Goal: Task Accomplishment & Management: Manage account settings

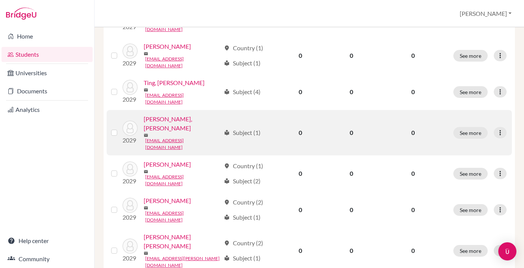
scroll to position [269, 0]
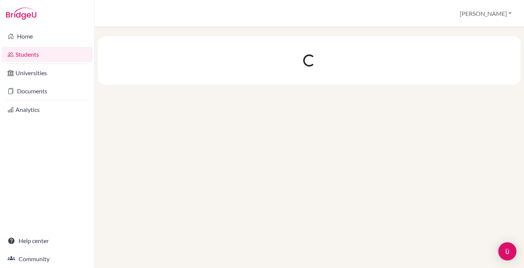
scroll to position [0, 0]
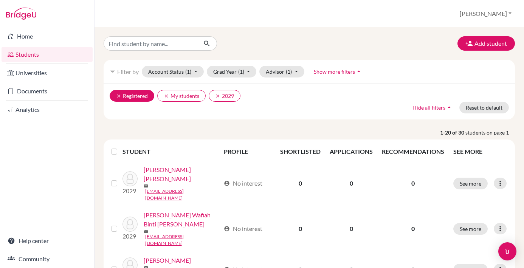
click at [130, 99] on button "clear Registered" at bounding box center [132, 96] width 45 height 12
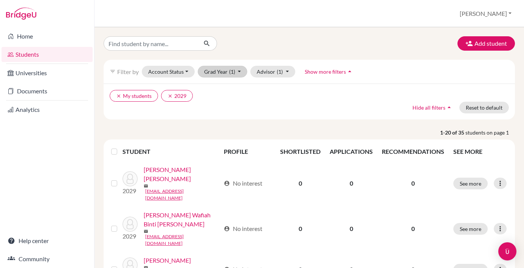
click at [238, 72] on button "Grad Year (1)" at bounding box center [223, 72] width 50 height 12
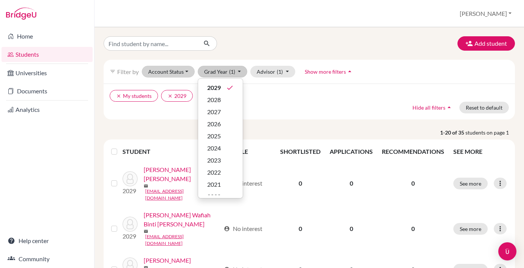
click at [167, 73] on button "Account Status" at bounding box center [168, 72] width 53 height 12
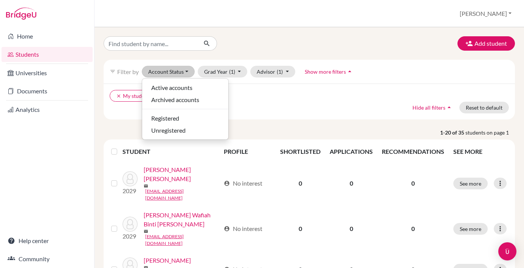
click at [180, 132] on span "Unregistered" at bounding box center [168, 130] width 34 height 9
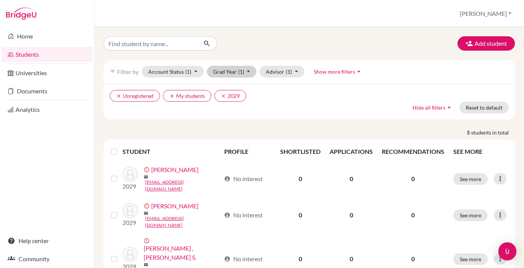
click at [247, 71] on button "Grad Year (1)" at bounding box center [232, 72] width 50 height 12
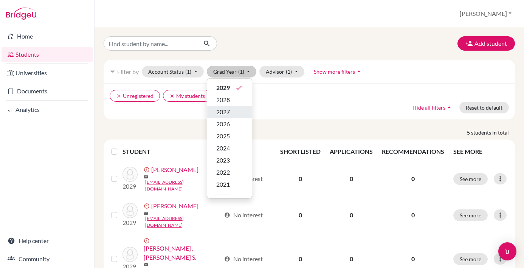
click at [231, 110] on div "2027" at bounding box center [229, 111] width 26 height 9
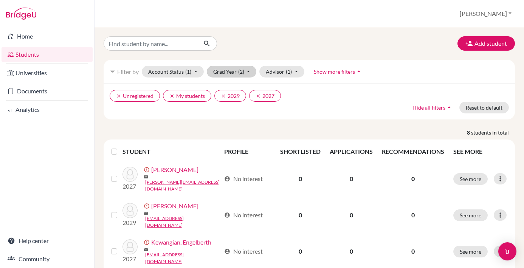
click at [239, 70] on span "(2)" at bounding box center [241, 71] width 6 height 6
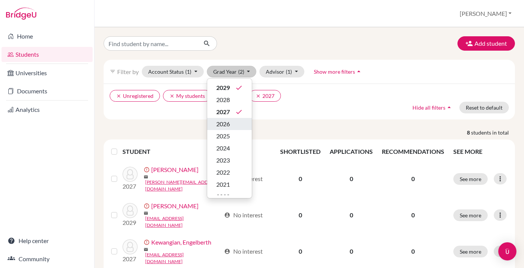
click at [232, 124] on div "2026" at bounding box center [229, 123] width 26 height 9
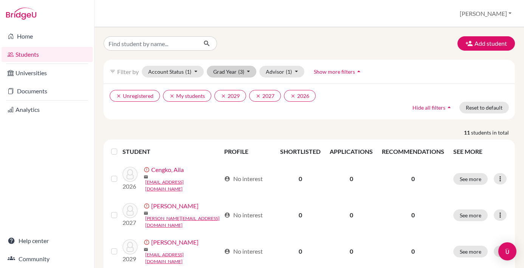
click at [237, 67] on button "Grad Year (3)" at bounding box center [232, 72] width 50 height 12
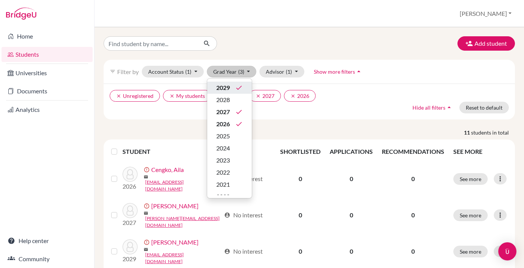
click at [240, 92] on div "2029 done" at bounding box center [229, 87] width 26 height 9
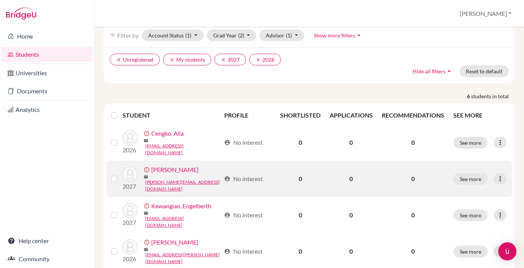
click at [195, 183] on div "2027 error_outline [PERSON_NAME] [PERSON_NAME][EMAIL_ADDRESS][DOMAIN_NAME]" at bounding box center [169, 178] width 104 height 27
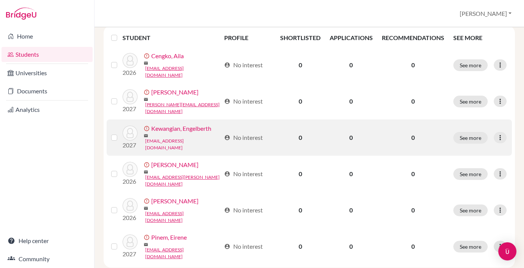
scroll to position [113, 0]
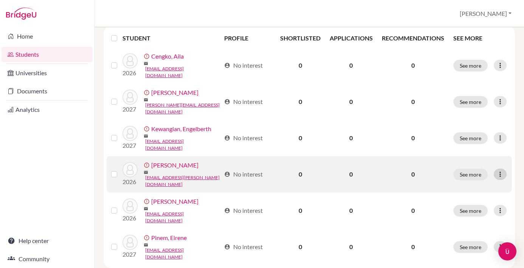
click at [501, 170] on icon at bounding box center [500, 174] width 8 height 8
click at [465, 183] on button "Edit student" at bounding box center [472, 180] width 68 height 12
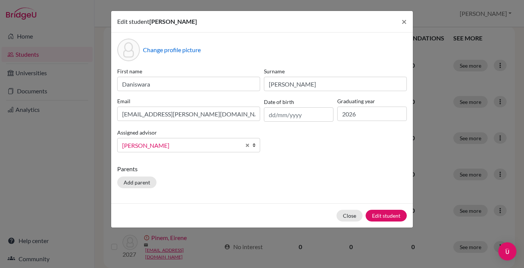
click at [344, 176] on div "Parents Add parent" at bounding box center [262, 177] width 290 height 27
click at [43, 175] on div "Edit student [PERSON_NAME] × Change profile picture First name [PERSON_NAME] [P…" at bounding box center [262, 134] width 524 height 268
click at [356, 219] on button "Close" at bounding box center [349, 216] width 26 height 12
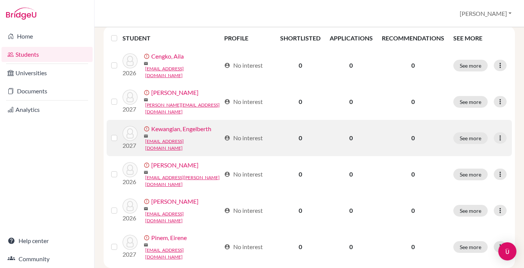
scroll to position [0, 0]
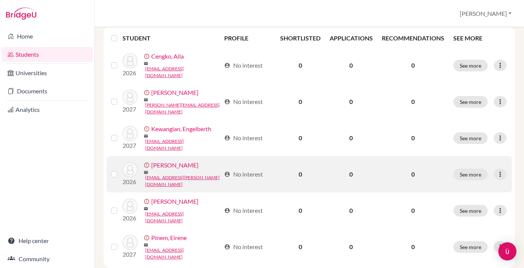
click at [120, 170] on label at bounding box center [120, 170] width 0 height 0
click at [0, 0] on input "checkbox" at bounding box center [0, 0] width 0 height 0
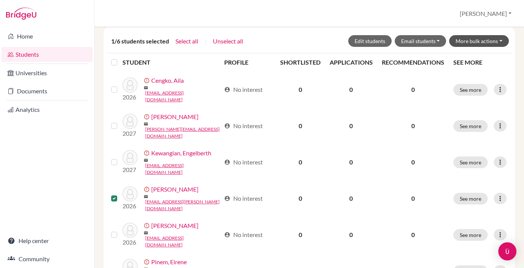
click at [500, 39] on button "More bulk actions" at bounding box center [479, 41] width 60 height 12
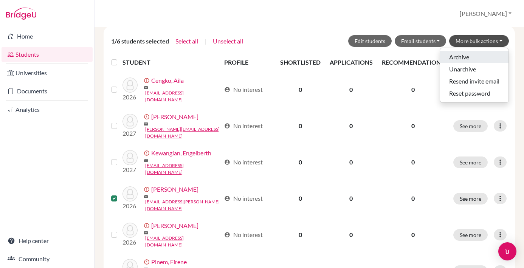
click at [468, 56] on button "Archive" at bounding box center [474, 57] width 68 height 12
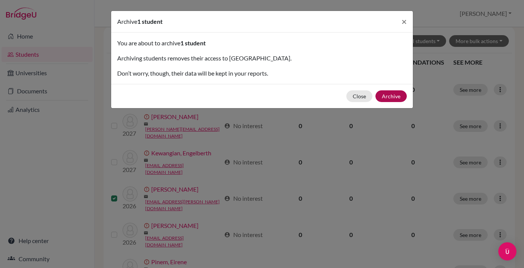
click at [393, 96] on button "Archive" at bounding box center [390, 96] width 31 height 12
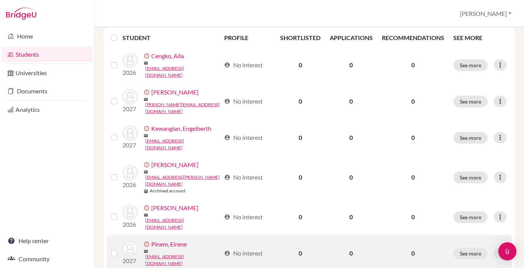
scroll to position [140, 0]
